Goal: Information Seeking & Learning: Learn about a topic

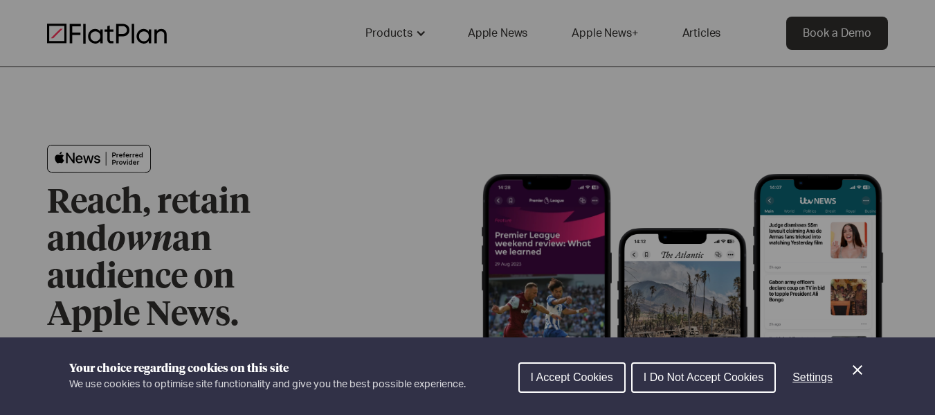
click at [606, 375] on span "I Accept Cookies" at bounding box center [572, 377] width 82 height 12
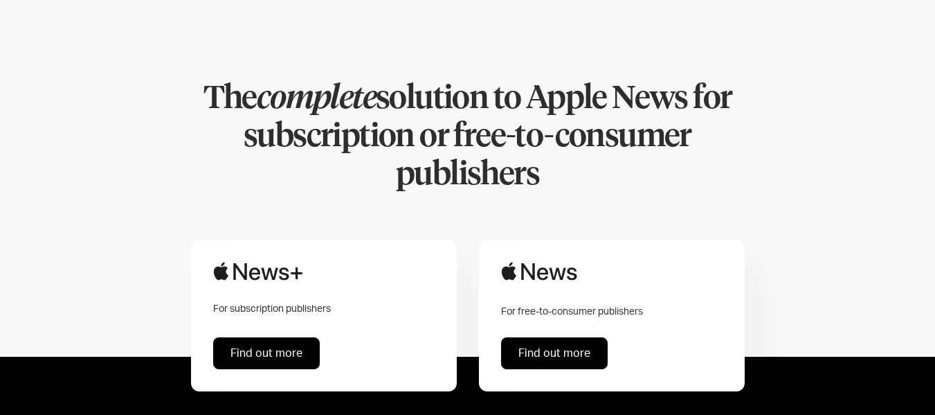
scroll to position [830, 0]
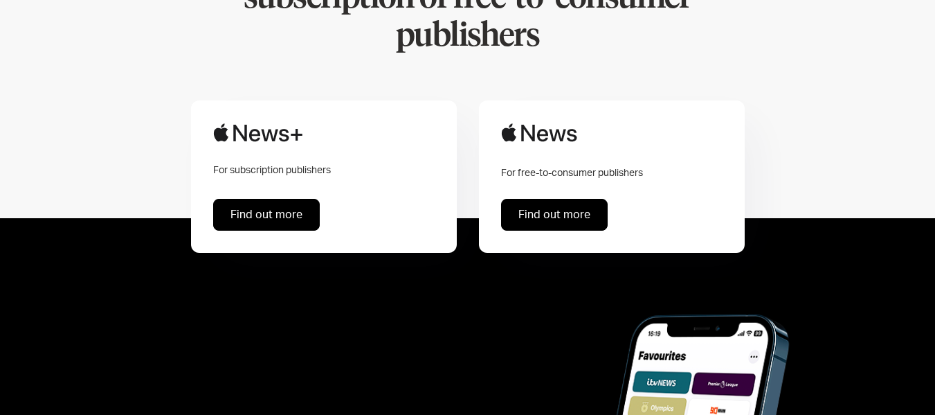
click at [557, 199] on link "Find out more" at bounding box center [554, 215] width 107 height 32
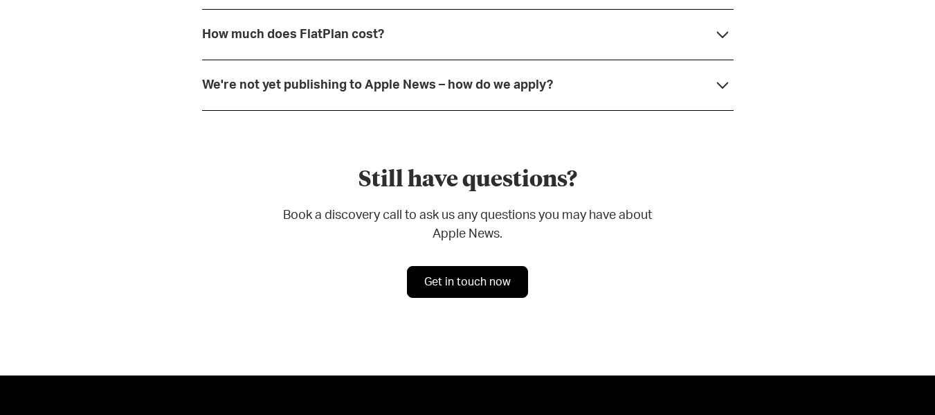
scroll to position [4140, 0]
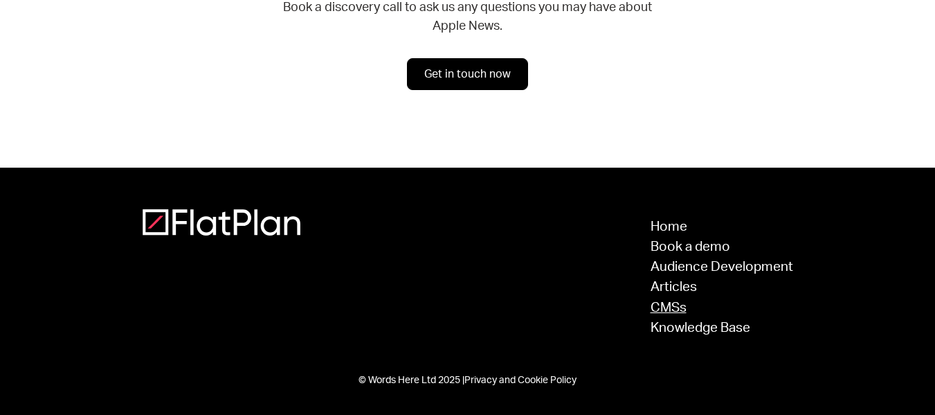
click at [666, 309] on link "CMSs" at bounding box center [722, 307] width 143 height 13
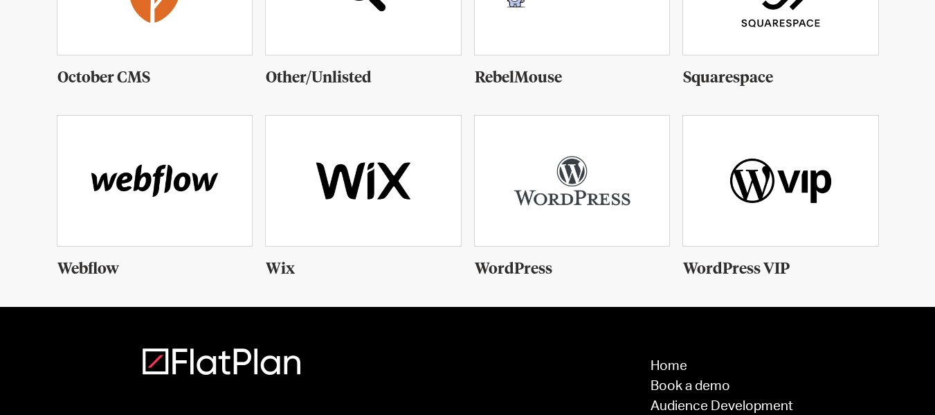
scroll to position [1108, 0]
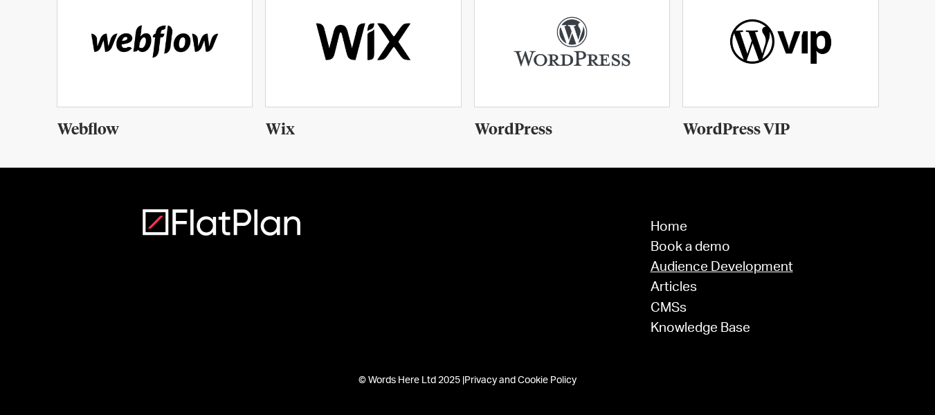
click at [677, 263] on link "Audience Development" at bounding box center [722, 266] width 143 height 13
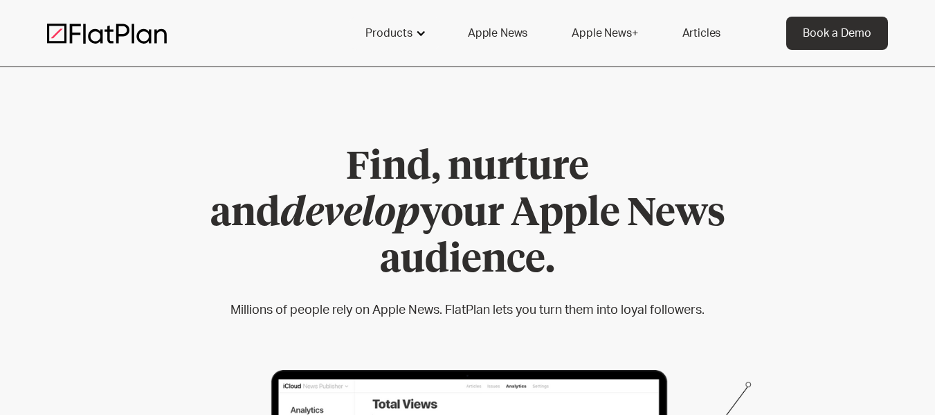
click at [420, 33] on div at bounding box center [420, 33] width 11 height 11
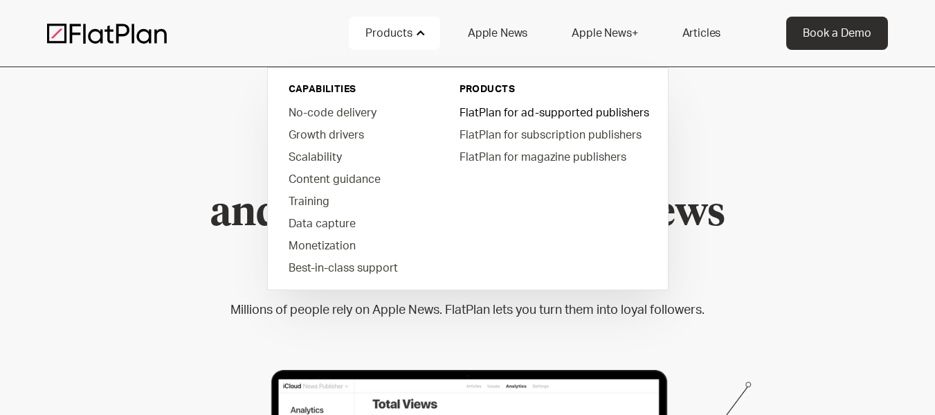
click at [531, 111] on link "FlatPlan for ad-supported publishers" at bounding box center [553, 112] width 210 height 22
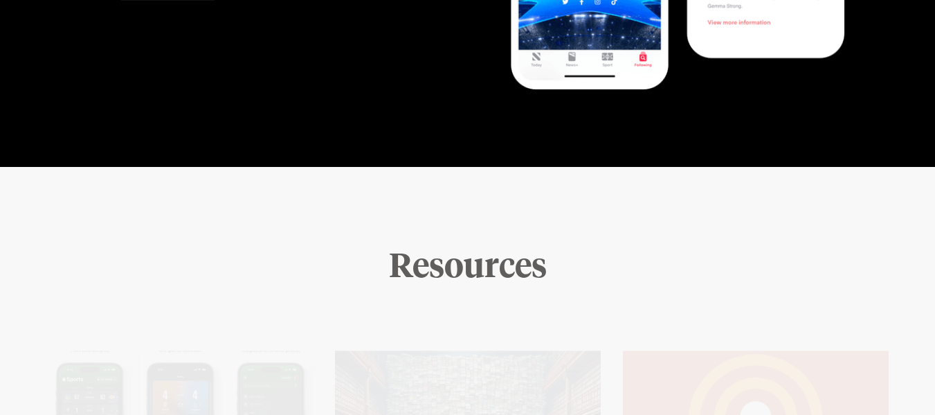
scroll to position [3253, 0]
